Goal: Task Accomplishment & Management: Use online tool/utility

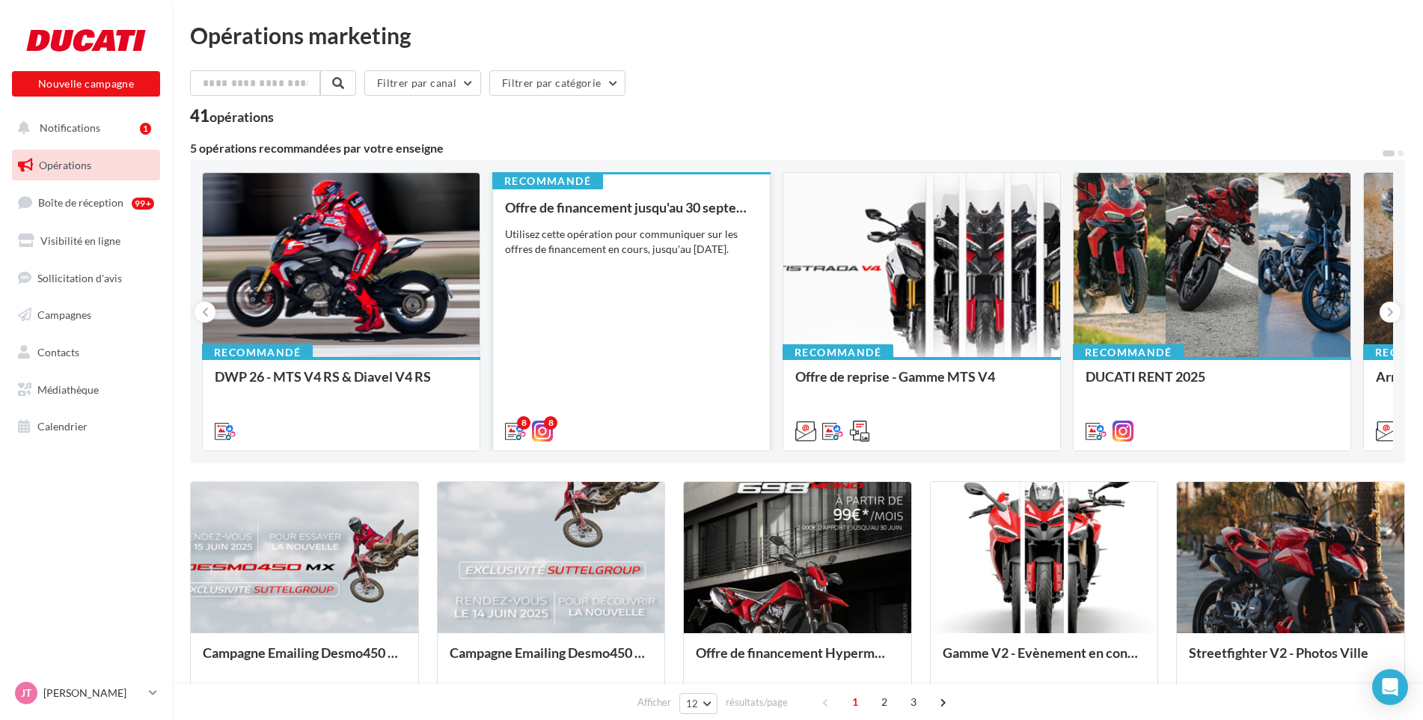
click at [649, 236] on div "Utilisez cette opération pour communiquer sur les offres de financement en cour…" at bounding box center [631, 242] width 253 height 30
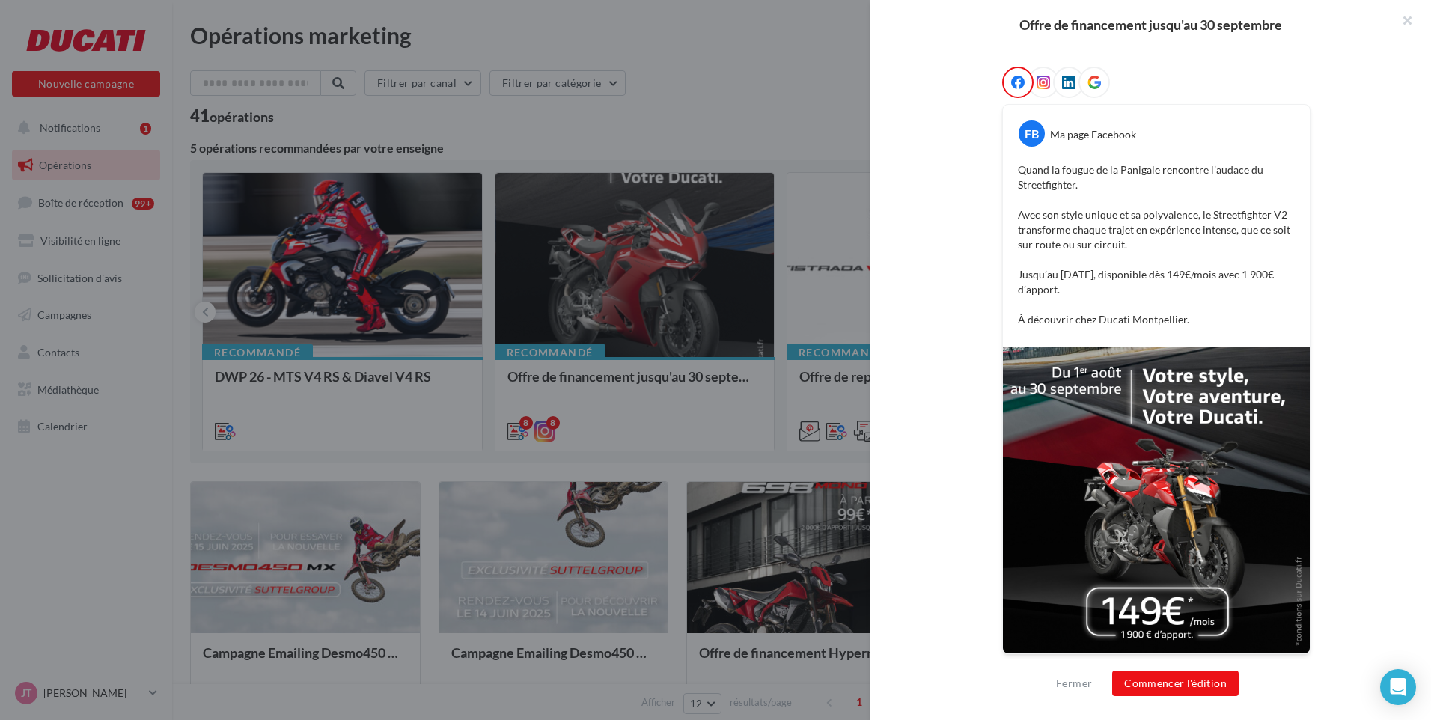
scroll to position [302, 0]
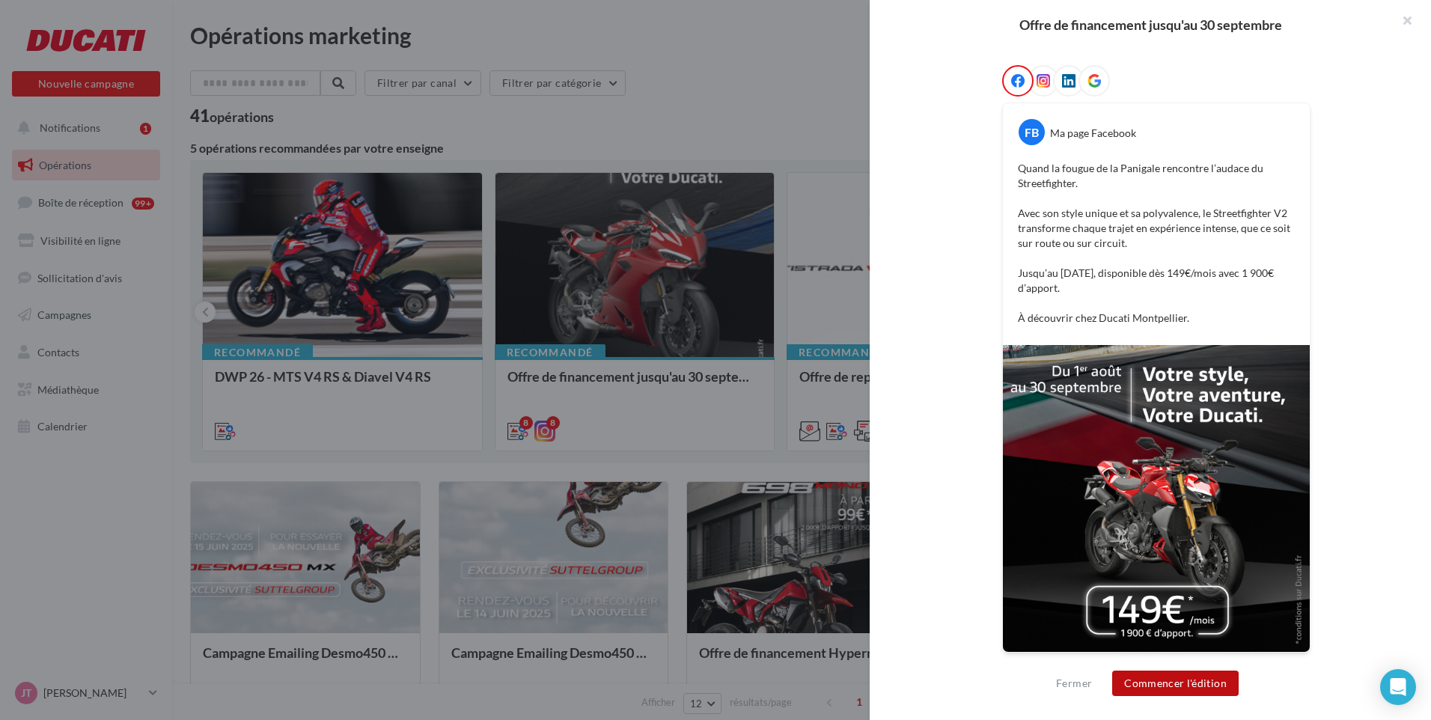
click at [1165, 683] on button "Commencer l'édition" at bounding box center [1175, 683] width 126 height 25
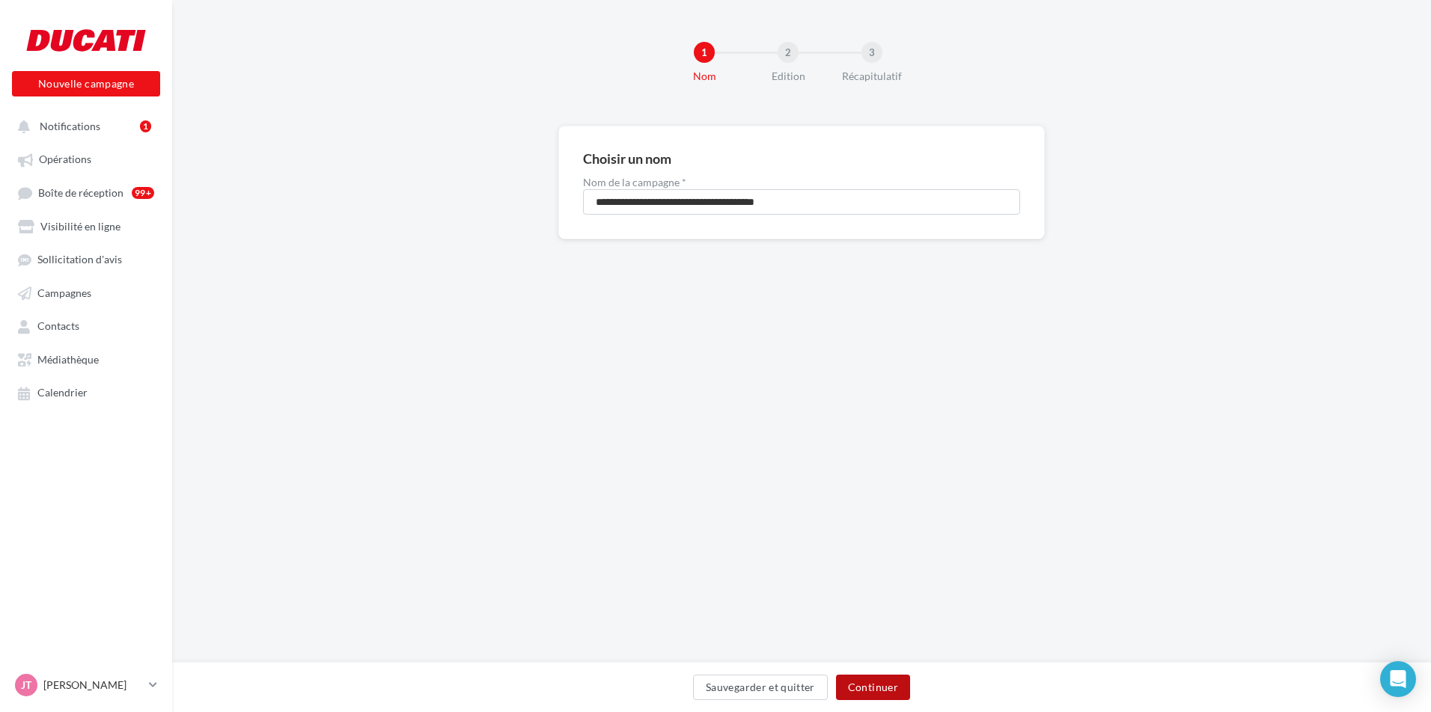
click at [880, 693] on button "Continuer" at bounding box center [873, 687] width 74 height 25
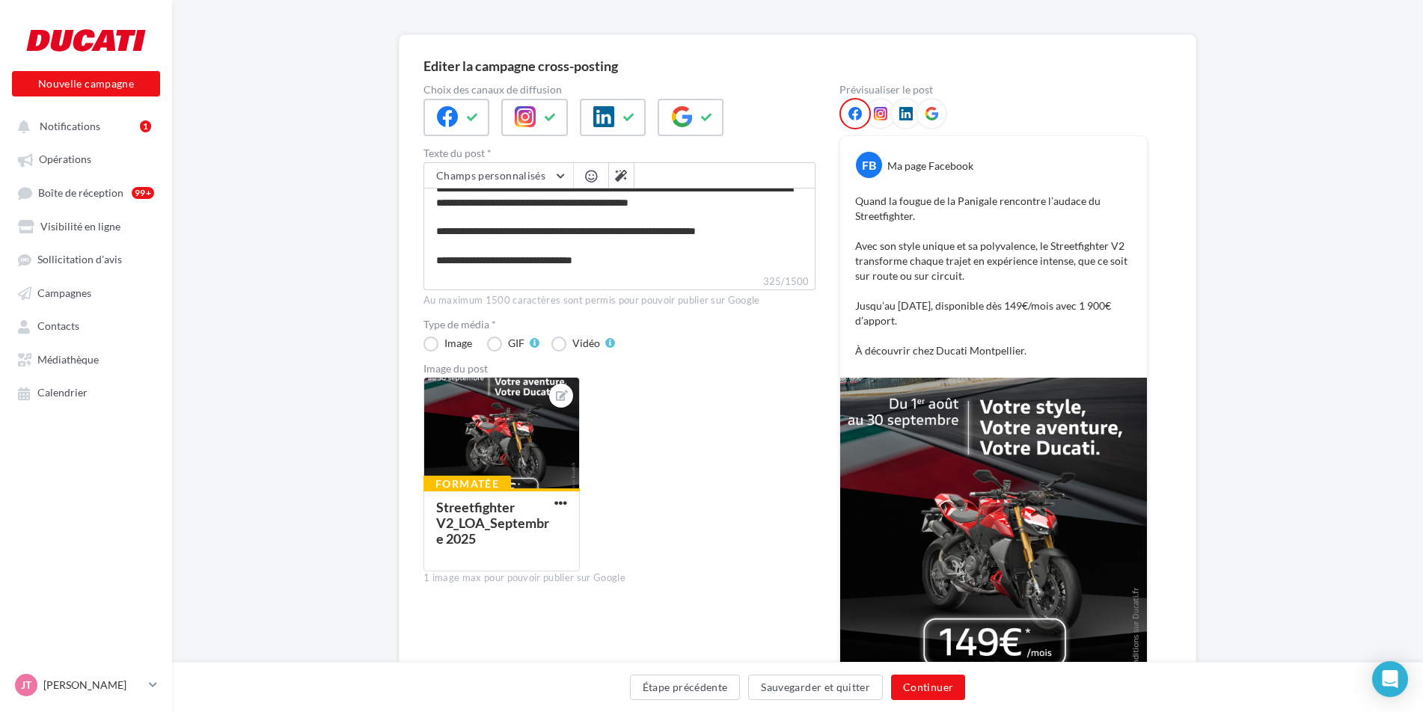
scroll to position [209, 0]
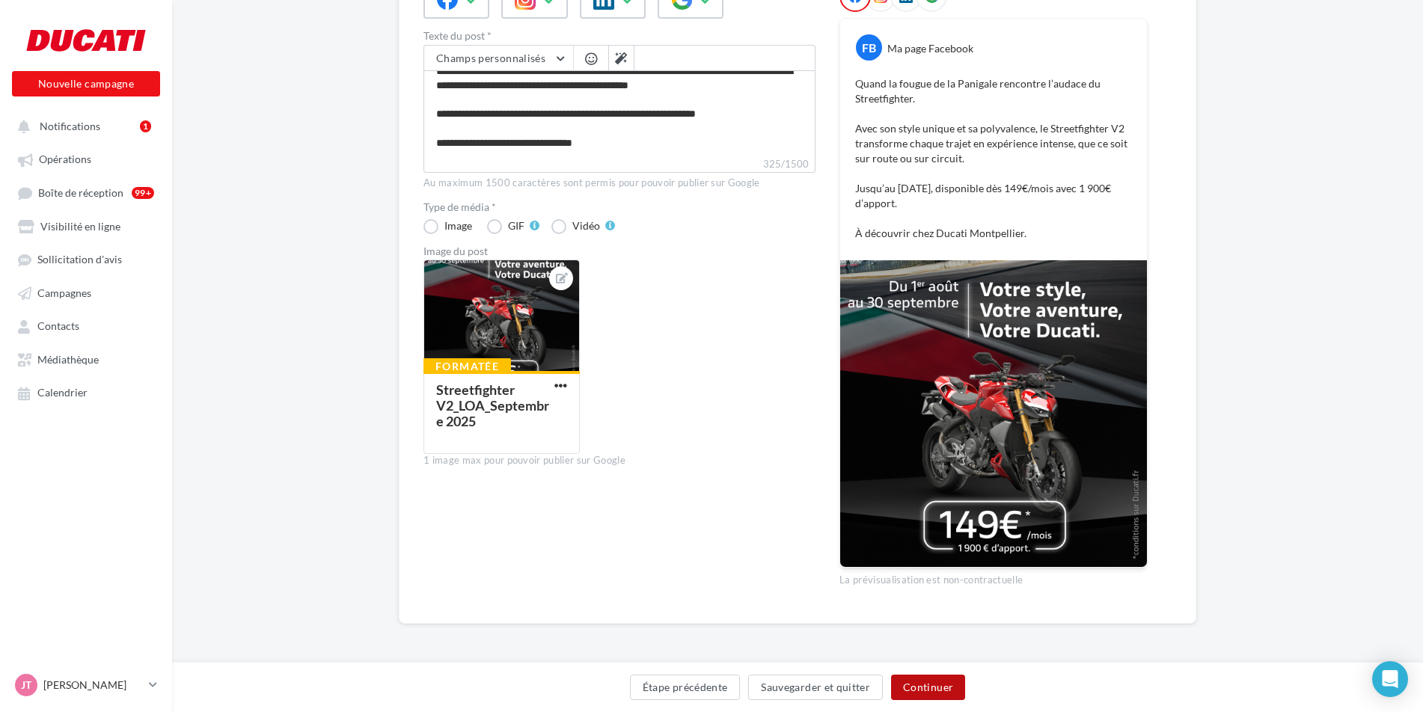
click at [932, 687] on button "Continuer" at bounding box center [928, 687] width 74 height 25
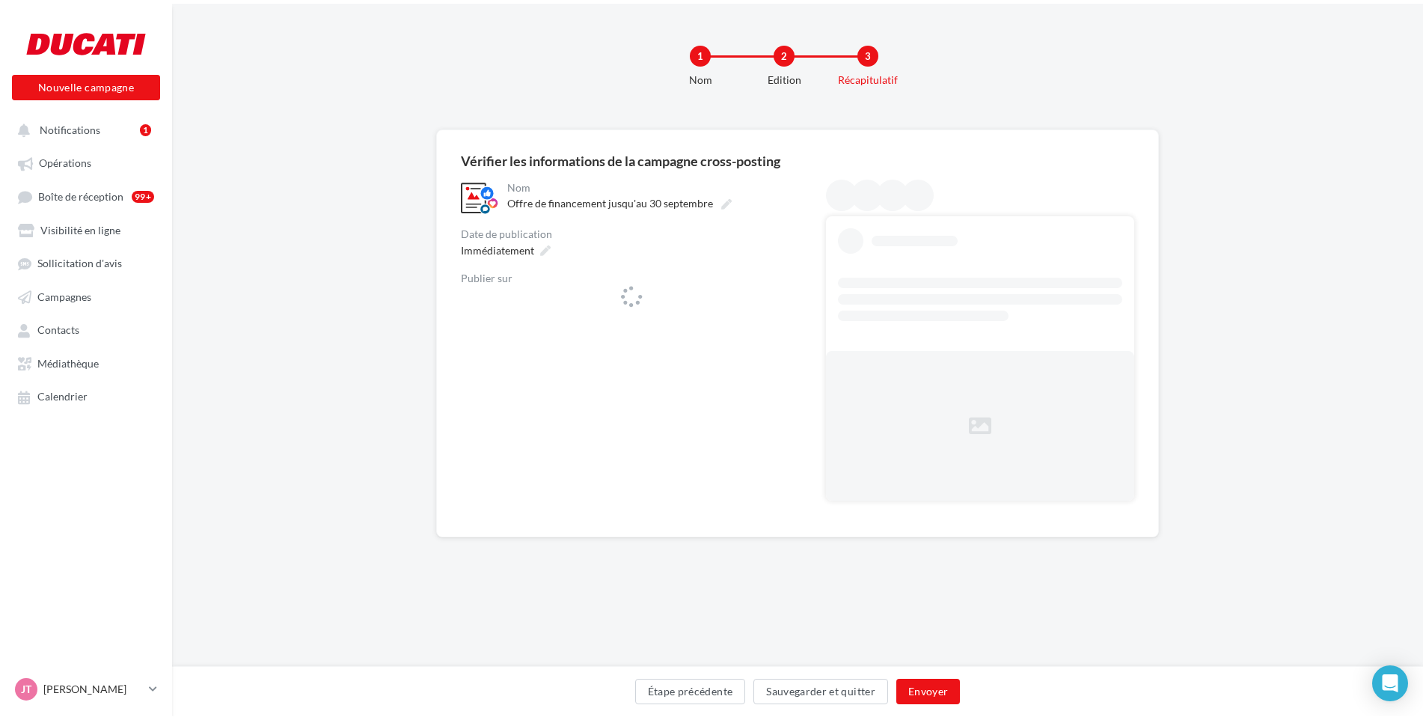
scroll to position [0, 0]
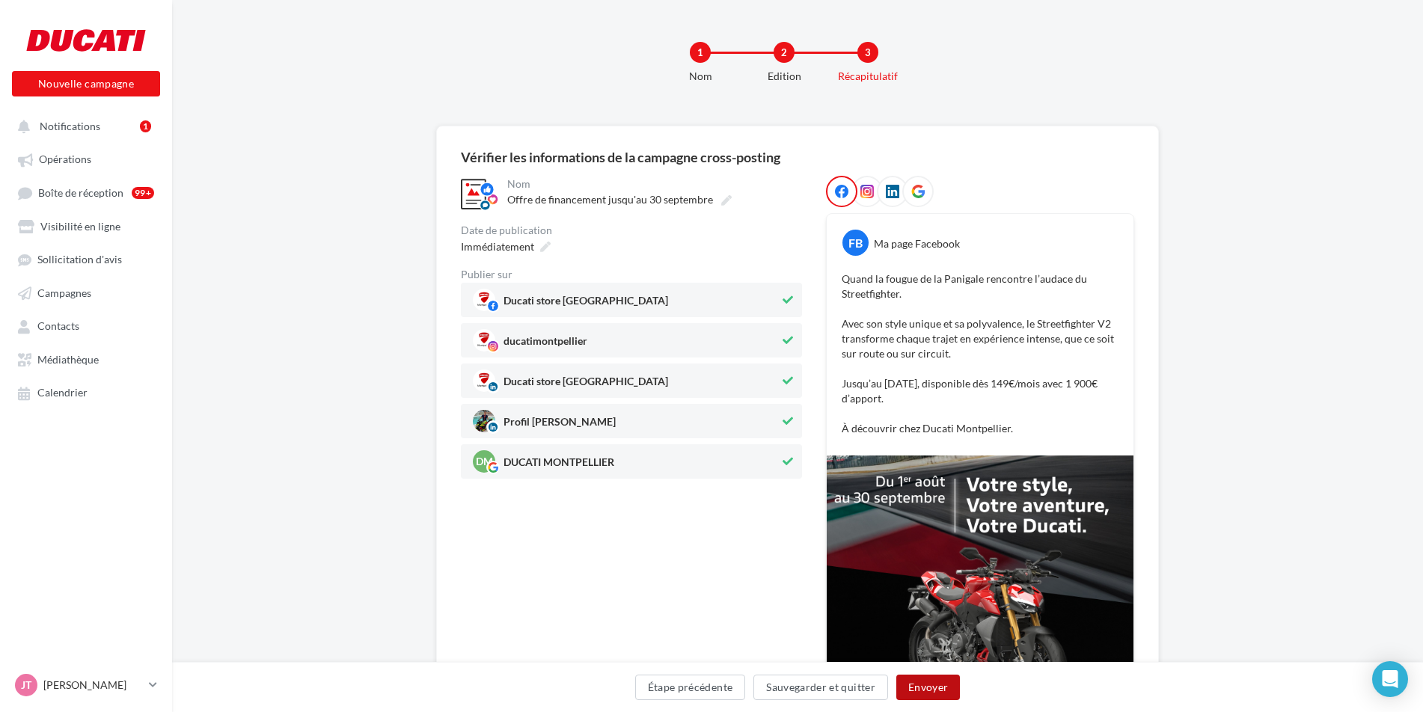
click at [922, 690] on button "Envoyer" at bounding box center [929, 687] width 64 height 25
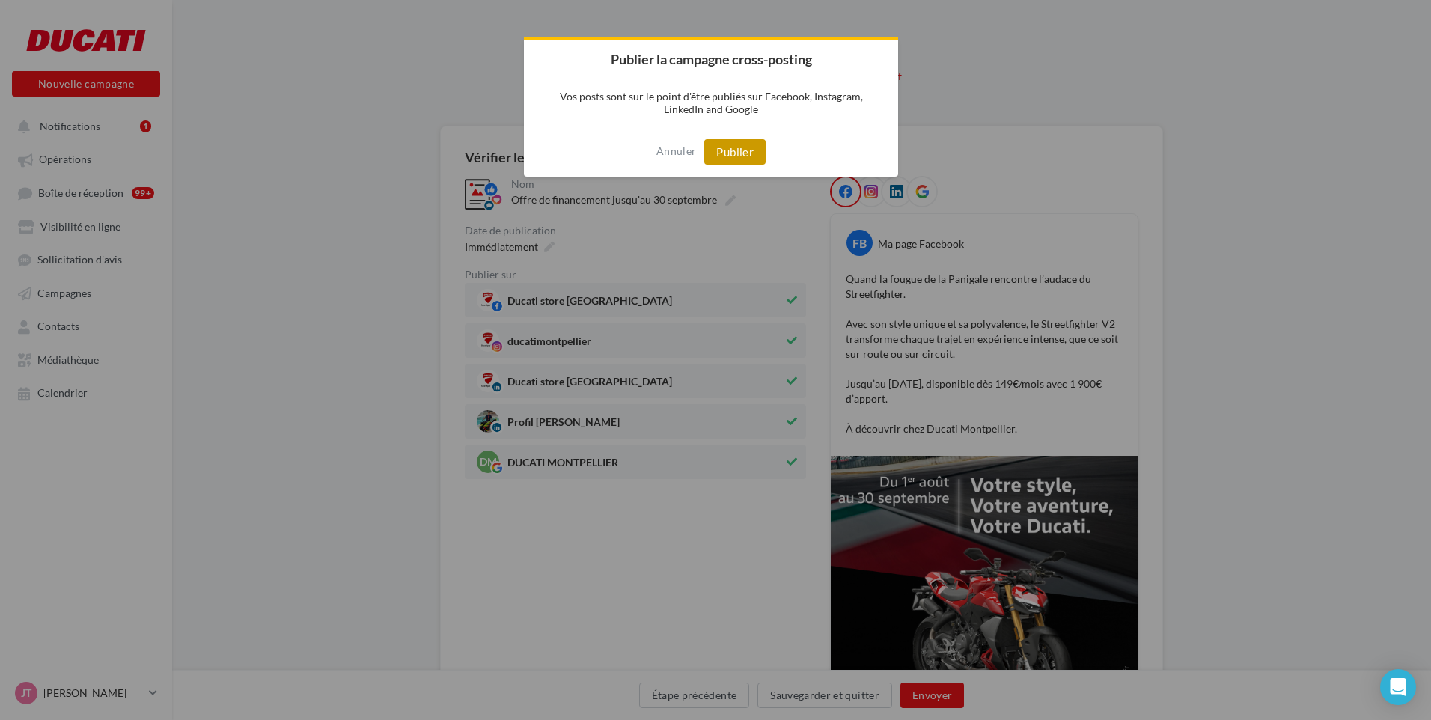
click at [758, 156] on button "Publier" at bounding box center [734, 151] width 61 height 25
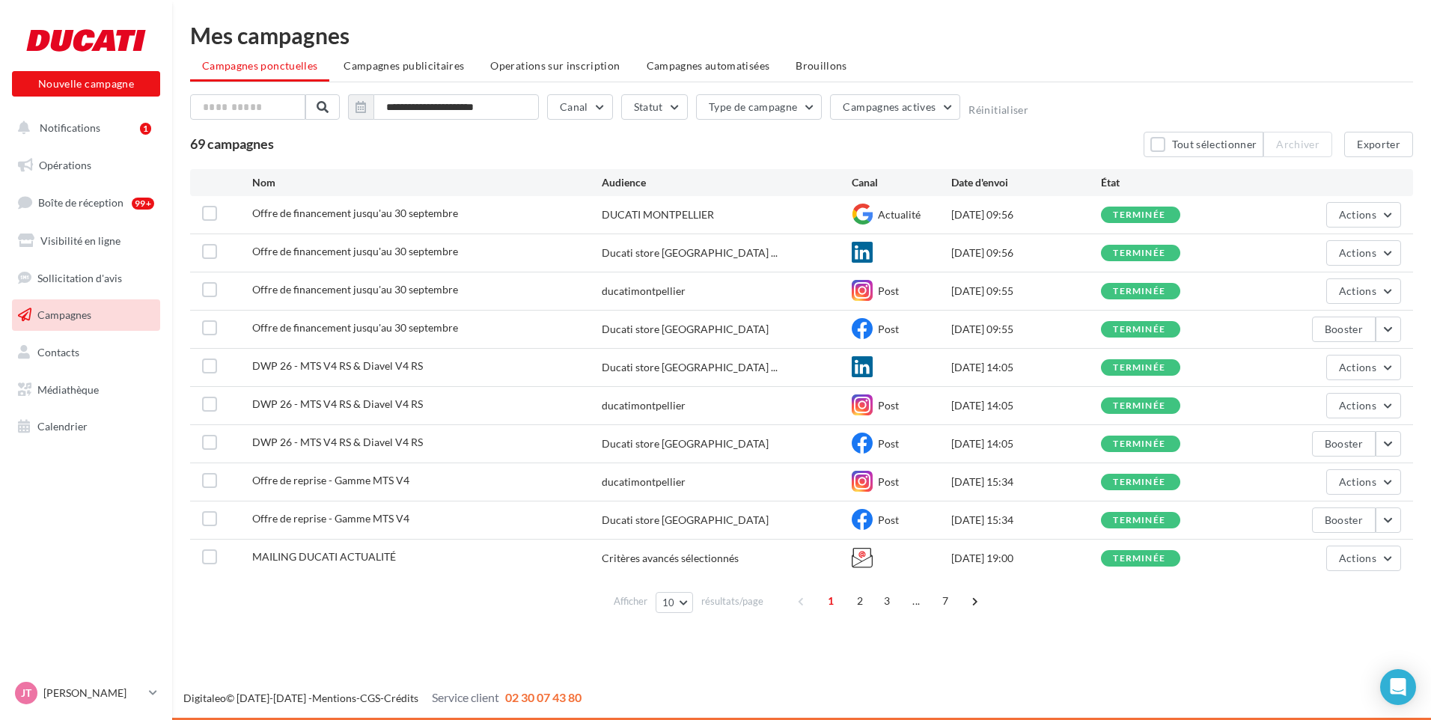
click at [1040, 57] on ul "Campagnes ponctuelles Campagnes publicitaires Operations sur inscription Campag…" at bounding box center [801, 67] width 1223 height 30
